Goal: Task Accomplishment & Management: Manage account settings

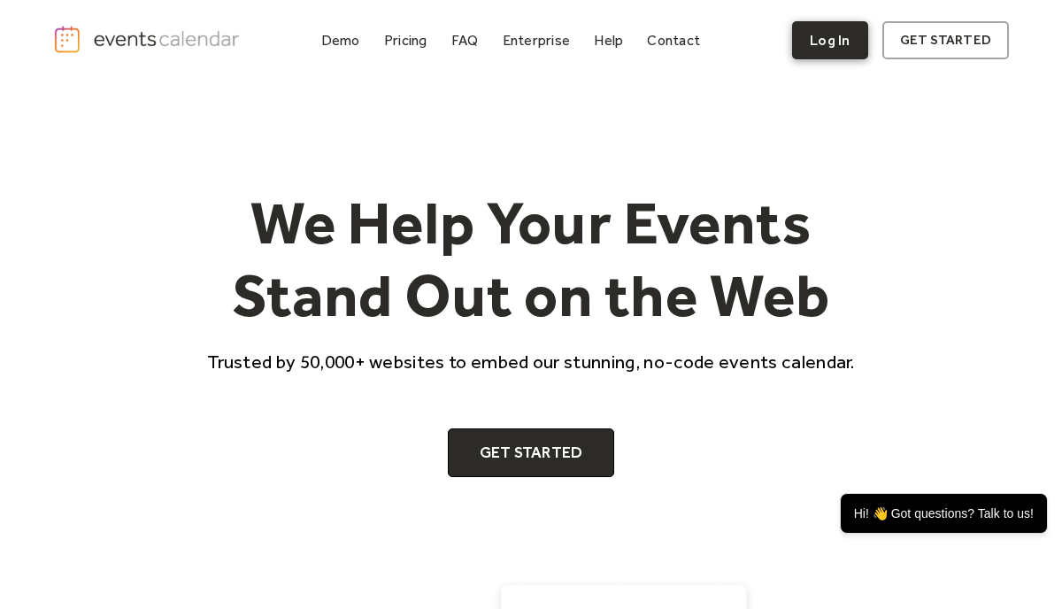
click at [841, 47] on link "Log In" at bounding box center [829, 40] width 75 height 38
click at [831, 33] on link "Log In" at bounding box center [829, 40] width 75 height 38
